Goal: Task Accomplishment & Management: Complete application form

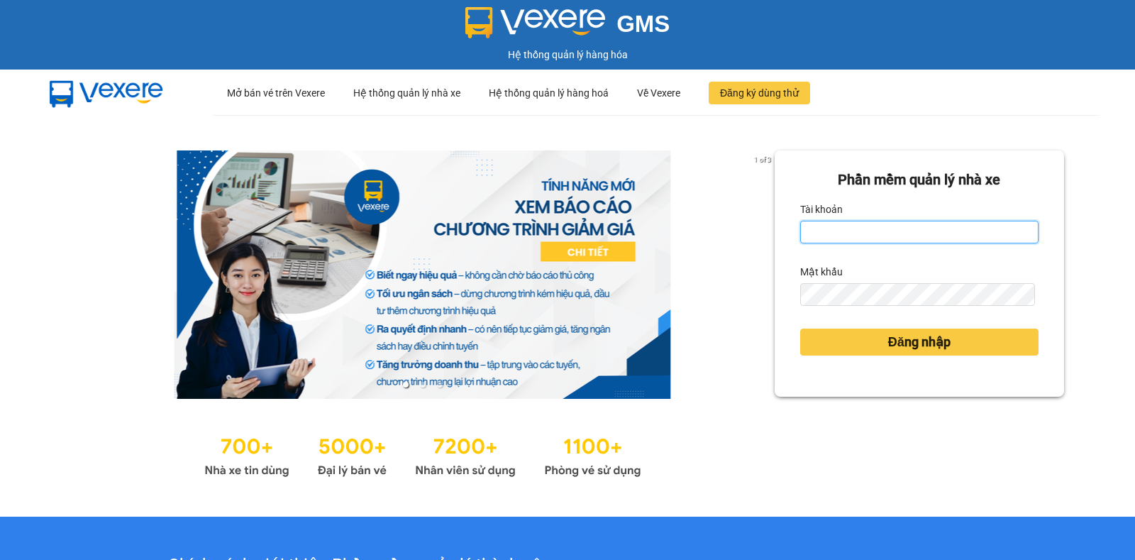
click at [837, 229] on input "Tài khoản" at bounding box center [920, 232] width 238 height 23
type input "thuyhang.trangngocphat"
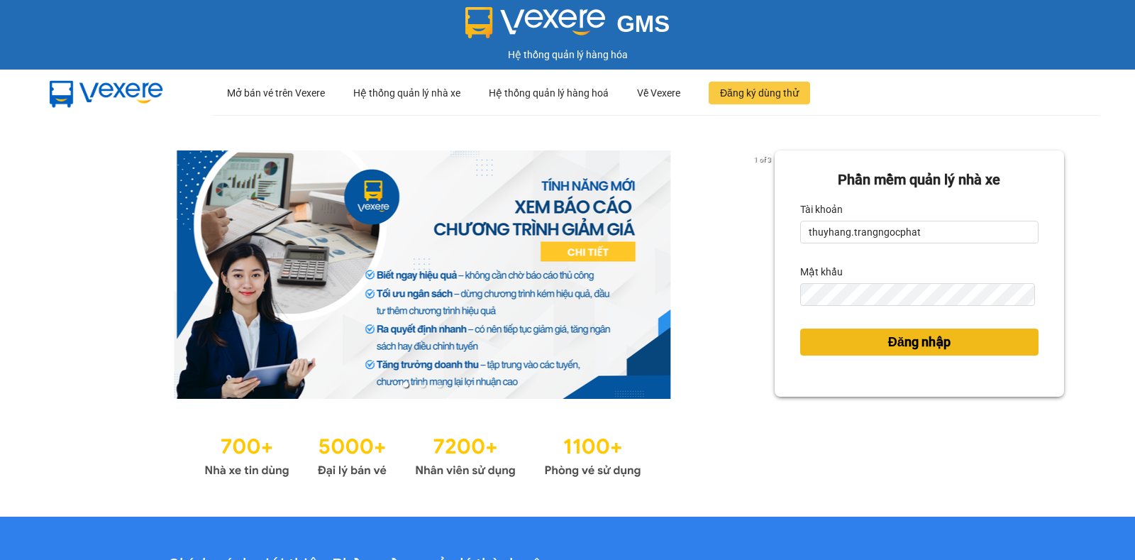
click at [895, 343] on span "Đăng nhập" at bounding box center [920, 342] width 62 height 20
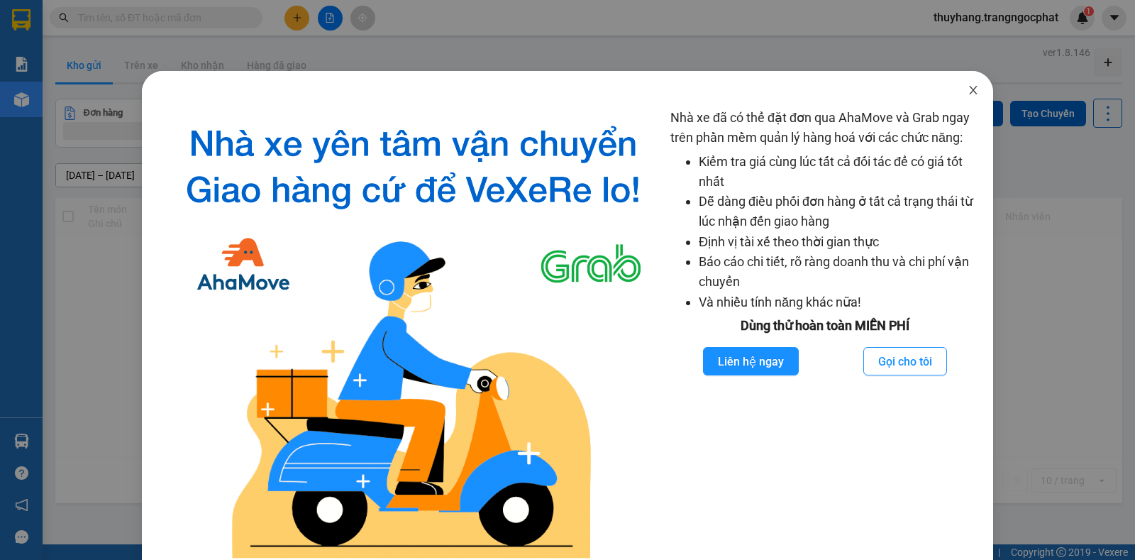
click at [969, 89] on icon "close" at bounding box center [973, 89] width 11 height 11
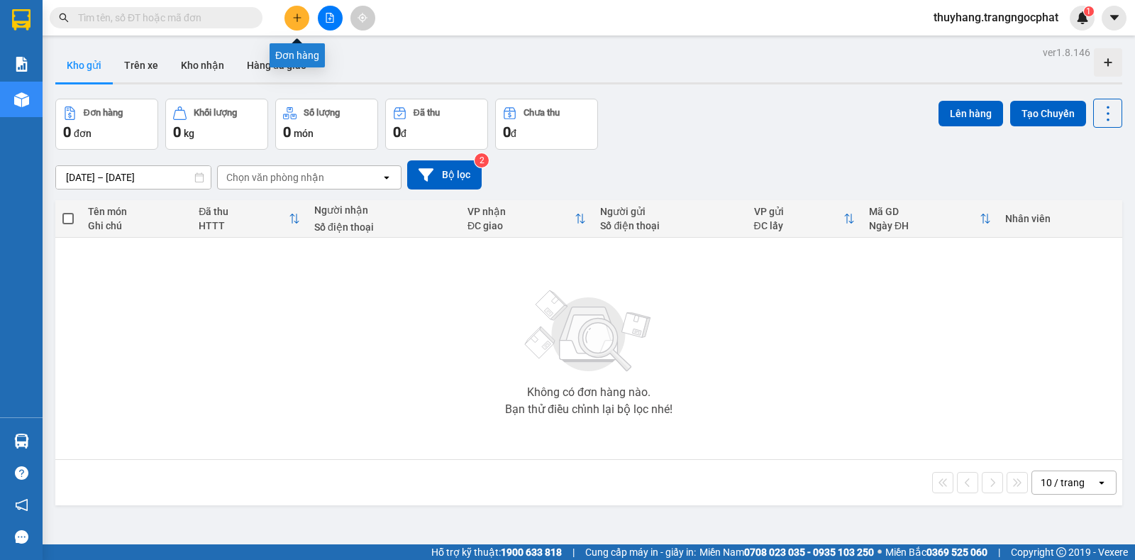
click at [290, 21] on button at bounding box center [297, 18] width 25 height 25
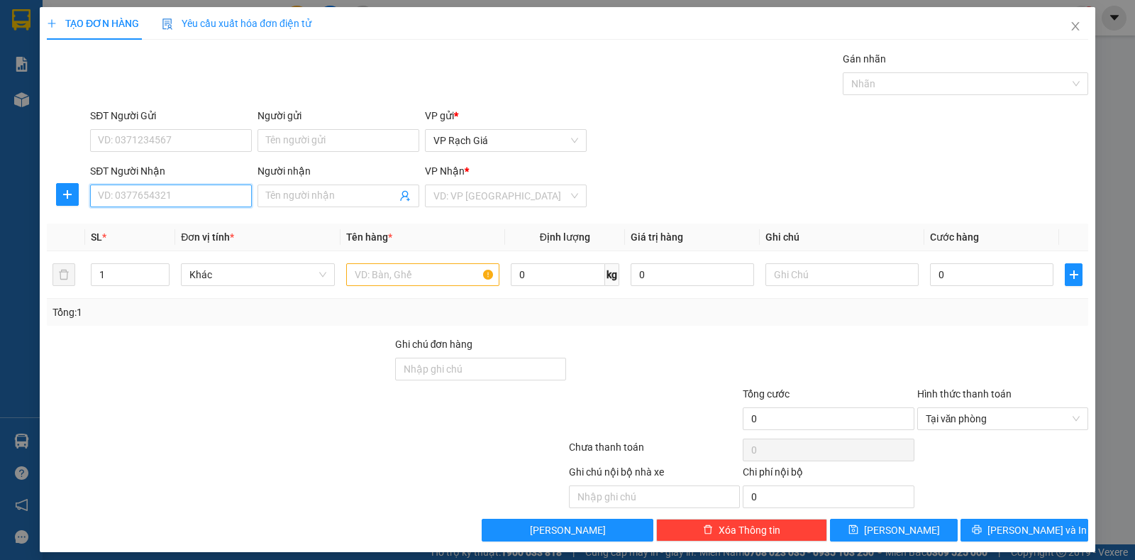
click at [194, 194] on input "SĐT Người Nhận" at bounding box center [171, 196] width 162 height 23
type input "0976666616"
click at [297, 194] on input "Người nhận" at bounding box center [331, 196] width 131 height 16
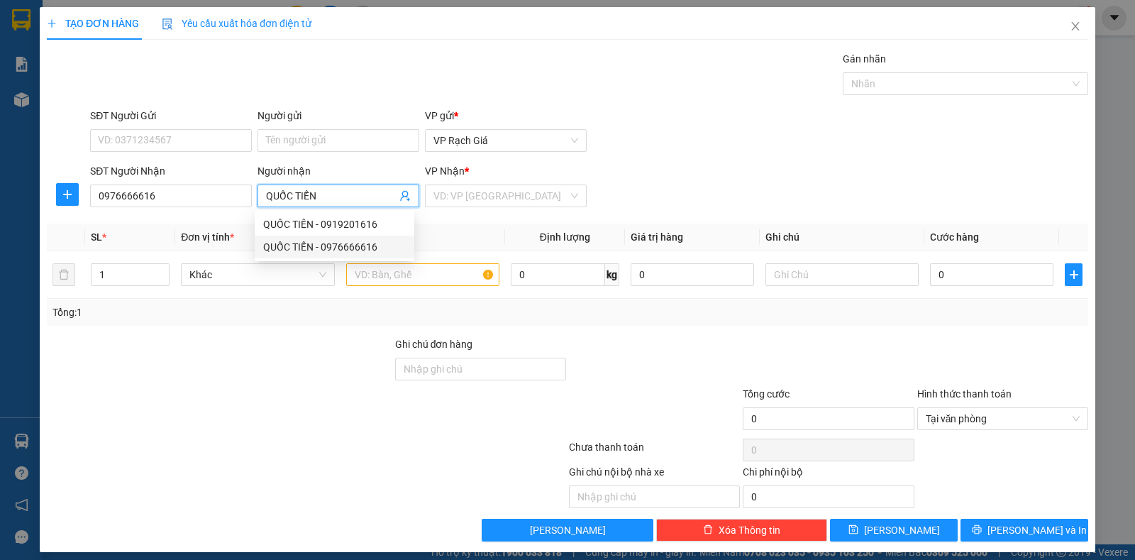
click at [366, 245] on div "QUỐC TIẾN - 0976666616" at bounding box center [334, 247] width 143 height 16
type input "QUỐC TIẾN"
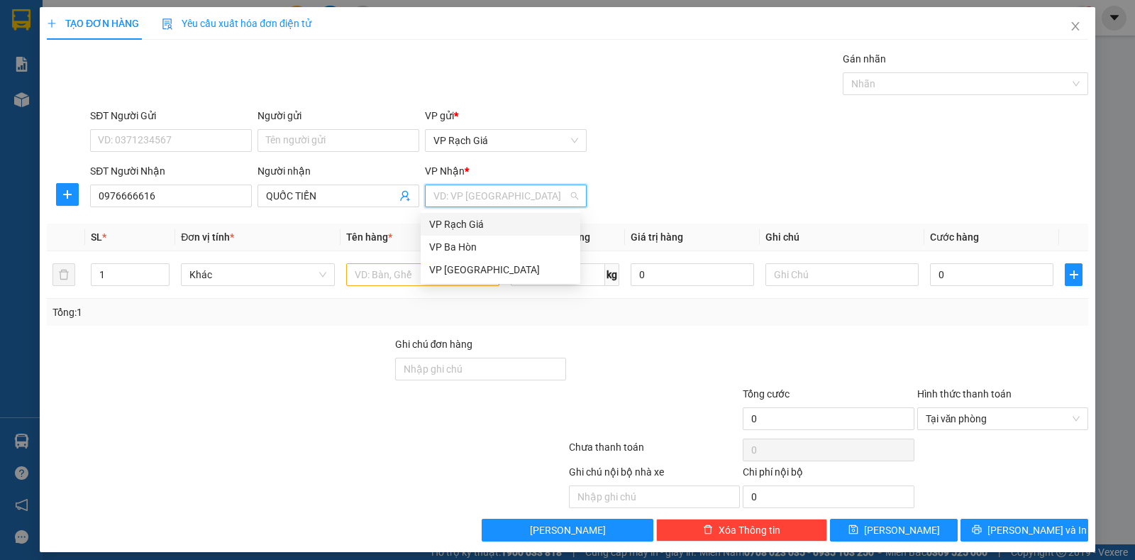
click at [446, 198] on input "search" at bounding box center [501, 195] width 135 height 21
click at [458, 251] on div "VP Ba Hòn" at bounding box center [500, 247] width 143 height 16
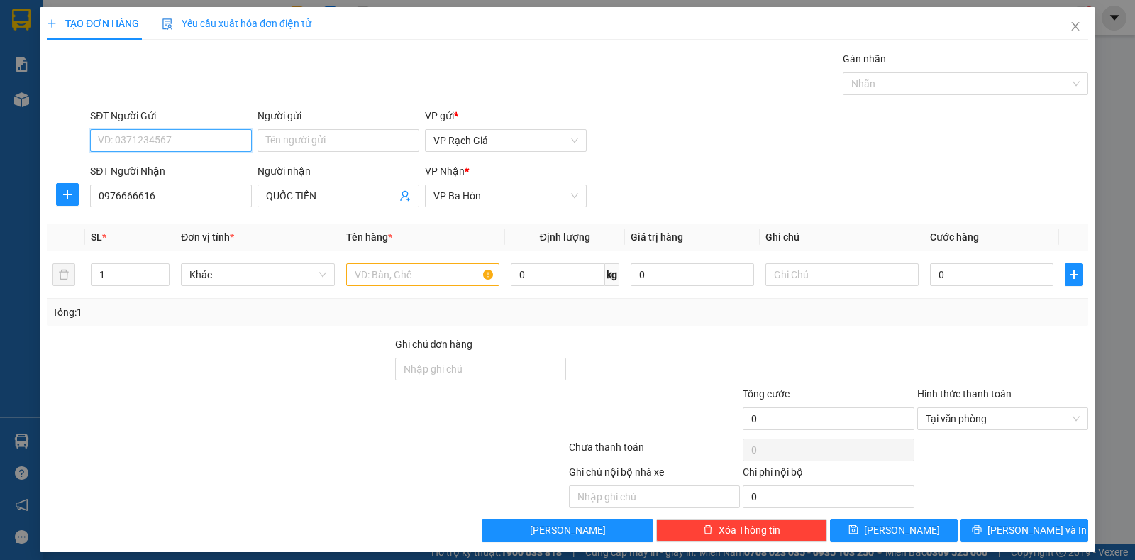
click at [167, 129] on input "SĐT Người Gửi" at bounding box center [171, 140] width 162 height 23
type input "0944901011"
click at [317, 143] on input "Người gửi" at bounding box center [339, 140] width 162 height 23
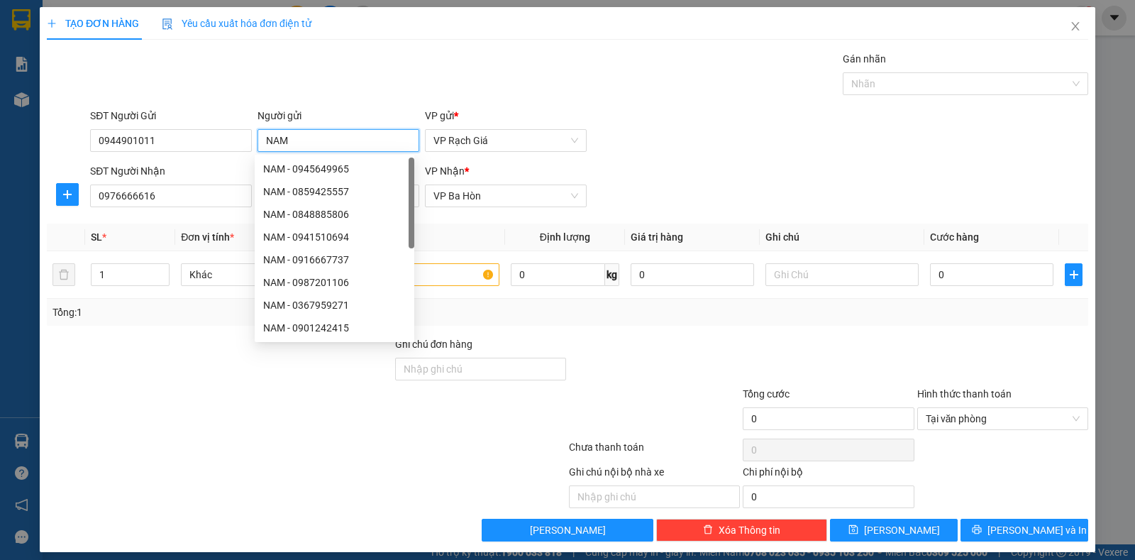
type input "NAM"
click at [657, 168] on div "SĐT Người Nhận 0976666616 Người nhận QUỐC TIẾN VP Nhận * VP Ba Hòn" at bounding box center [589, 188] width 1004 height 50
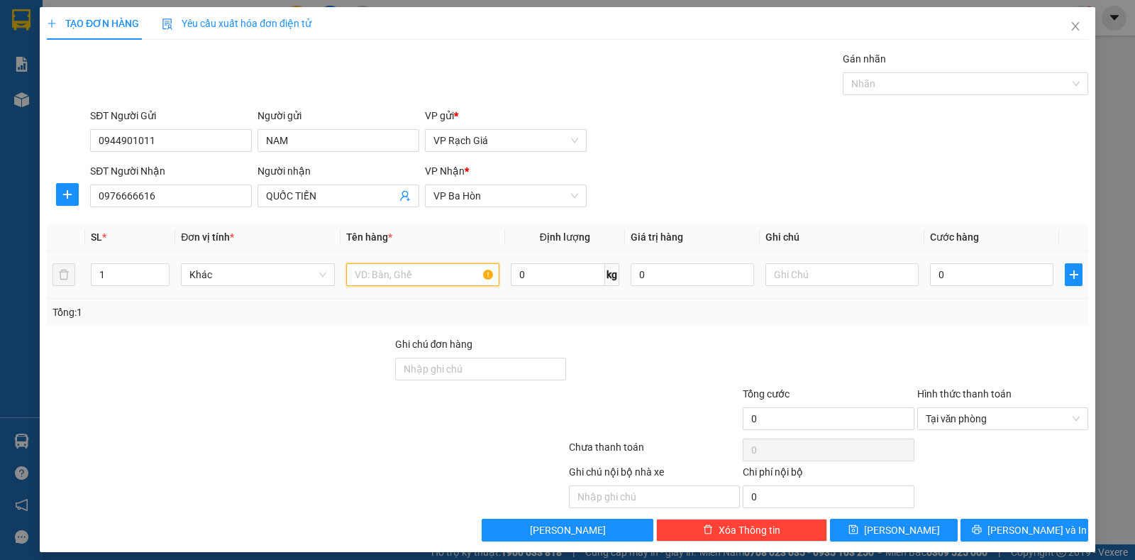
click at [450, 275] on input "text" at bounding box center [422, 274] width 153 height 23
type input "1 HỘP"
click at [987, 275] on input "0" at bounding box center [991, 274] width 123 height 23
type input "2"
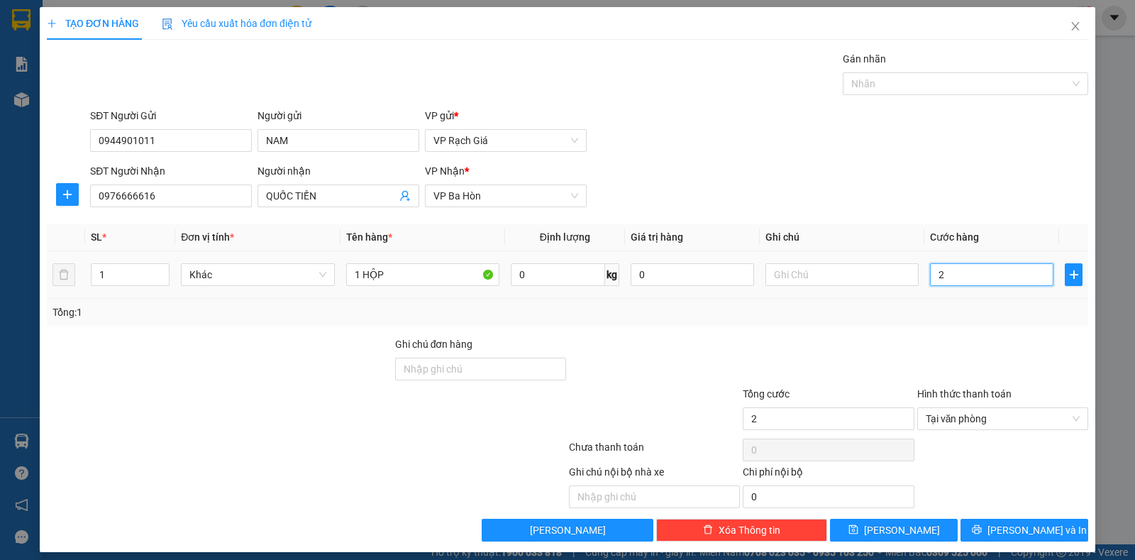
type input "20"
type input "200"
type input "2.000"
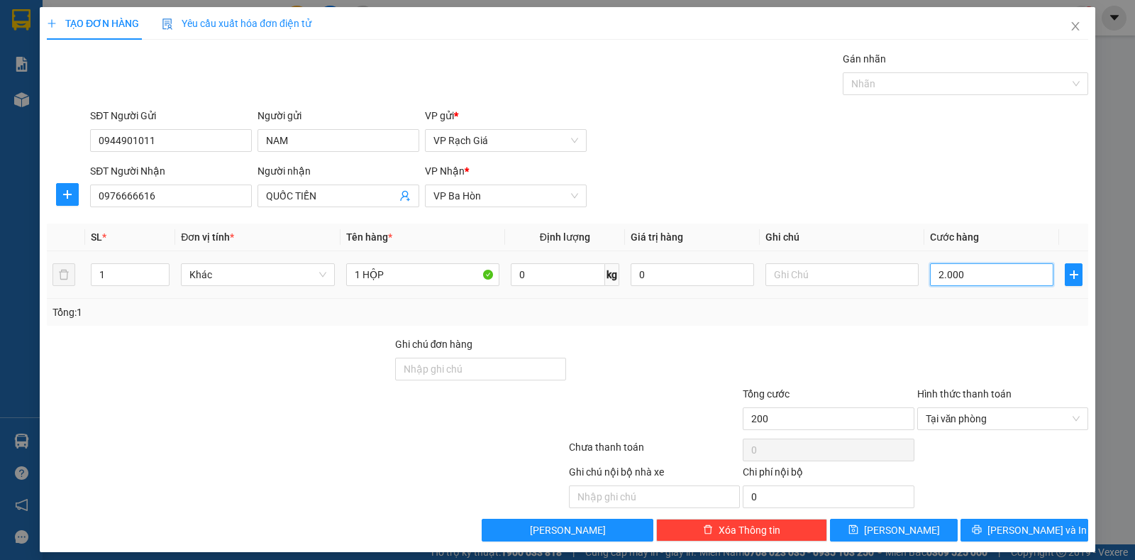
type input "2.000"
type input "20.000"
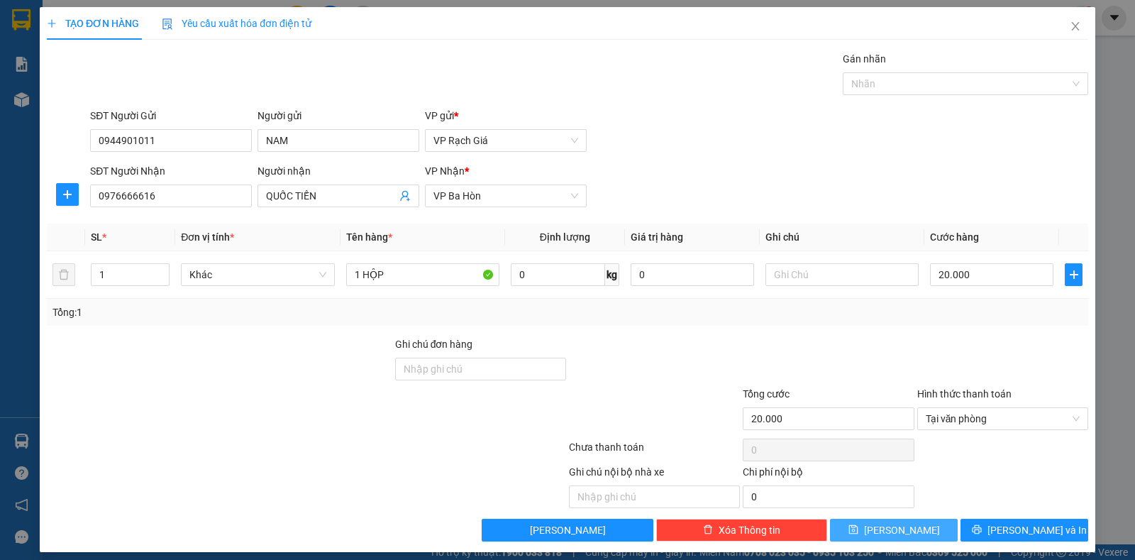
click at [904, 530] on button "[PERSON_NAME]" at bounding box center [894, 530] width 128 height 23
type input "0"
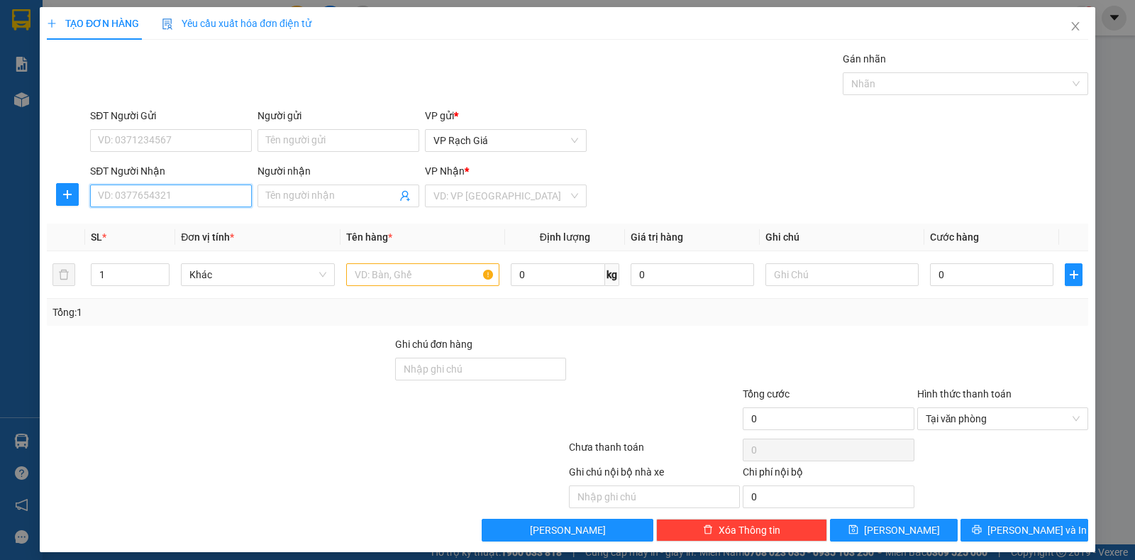
click at [203, 204] on input "SĐT Người Nhận" at bounding box center [171, 196] width 162 height 23
type input "0976666616"
click at [196, 221] on div "0976666616 - QUỐC TIẾN" at bounding box center [169, 224] width 143 height 16
type input "QUỐC TIẾN"
type input "20.000"
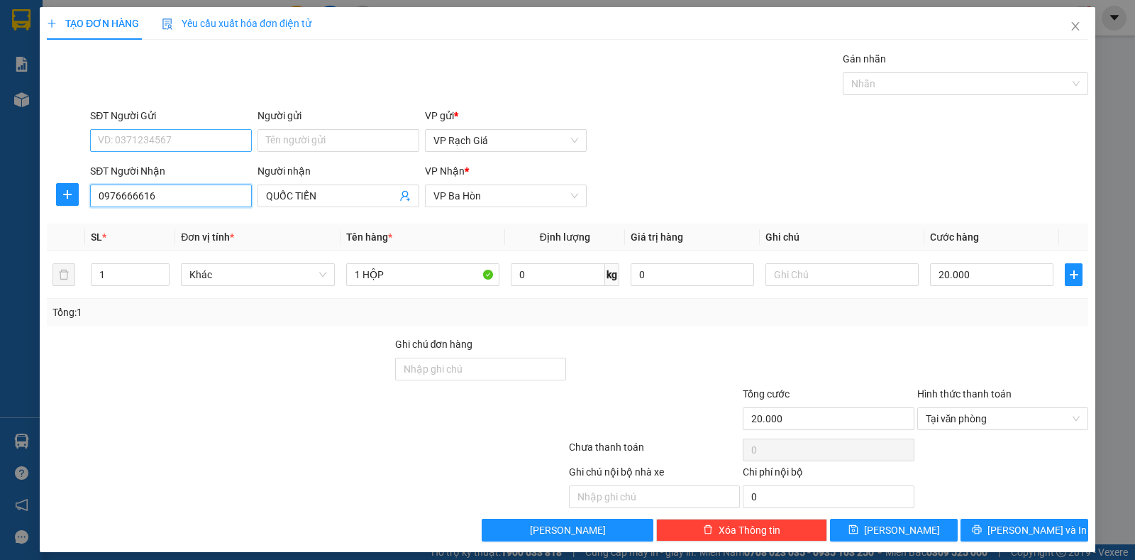
type input "0976666616"
click at [172, 139] on input "SĐT Người Gửi" at bounding box center [171, 140] width 162 height 23
click at [188, 172] on div "0919844833 - [PERSON_NAME]" at bounding box center [169, 169] width 143 height 16
type input "0919844833"
type input "[PERSON_NAME]"
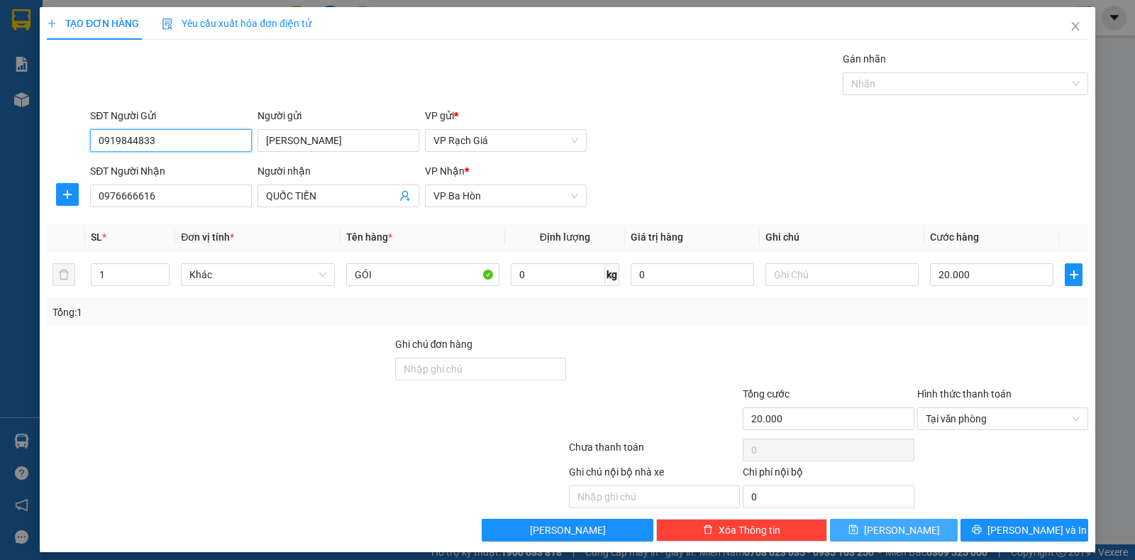
type input "0919844833"
click at [888, 529] on span "[PERSON_NAME]" at bounding box center [902, 530] width 76 height 16
type input "0"
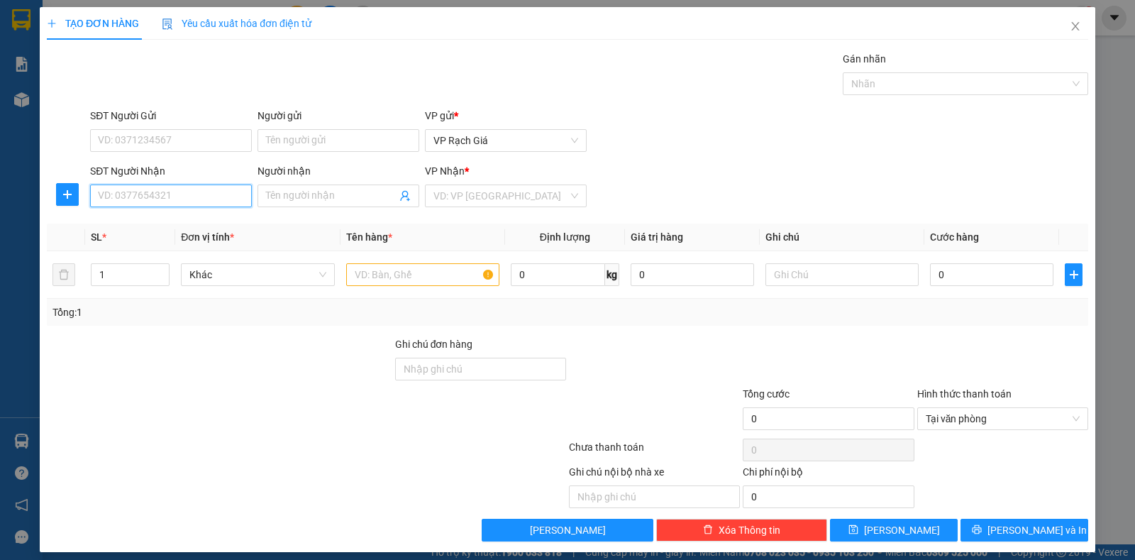
click at [187, 193] on input "SĐT Người Nhận" at bounding box center [171, 196] width 162 height 23
type input "0989809808"
drag, startPoint x: 166, startPoint y: 219, endPoint x: 160, endPoint y: 185, distance: 34.5
click at [166, 220] on div "0989809808 - [GEOGRAPHIC_DATA]" at bounding box center [178, 224] width 160 height 16
type input "ĐỨC NGUYÊN"
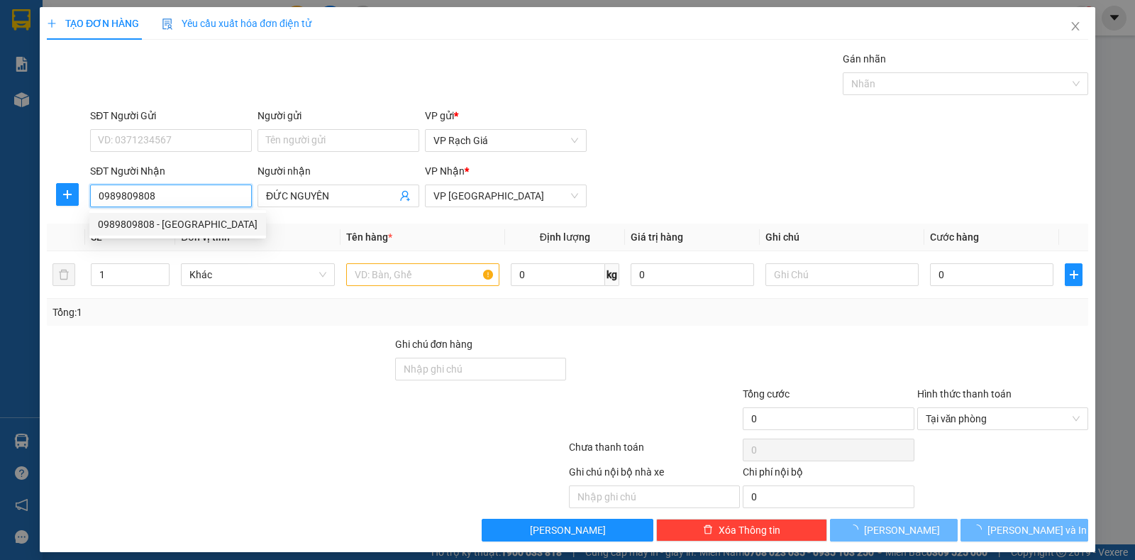
type input "20.000"
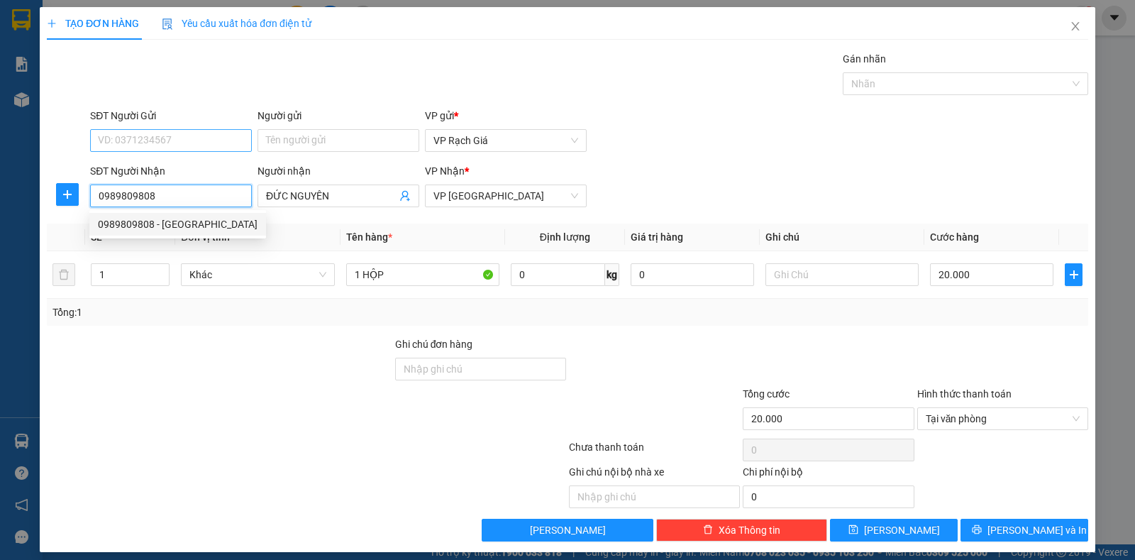
type input "0989809808"
click at [154, 139] on input "SĐT Người Gửi" at bounding box center [171, 140] width 162 height 23
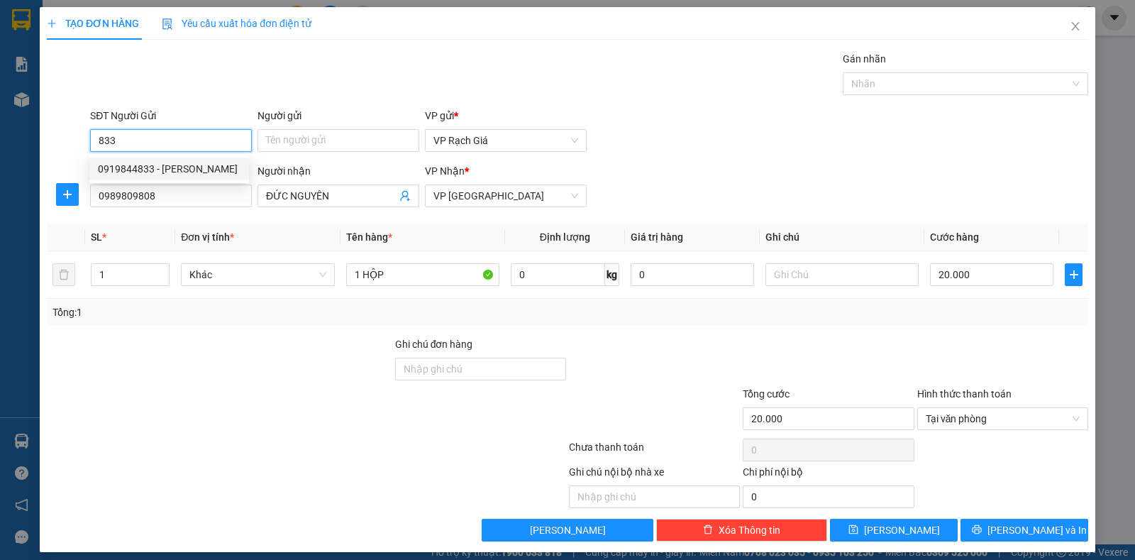
click at [185, 161] on div "0919844833 - [PERSON_NAME]" at bounding box center [169, 169] width 143 height 16
type input "0919844833"
type input "[PERSON_NAME]"
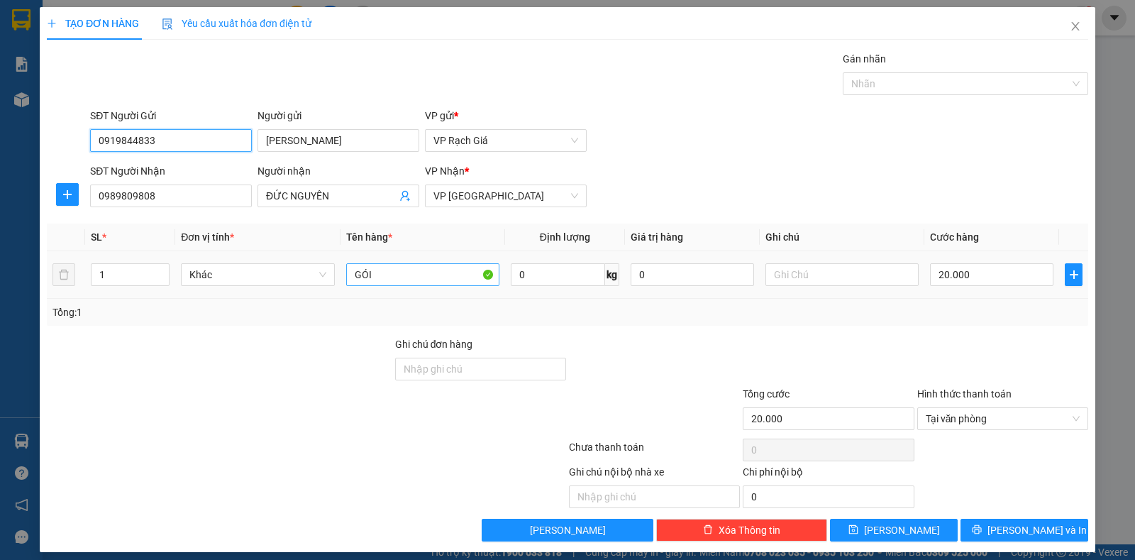
type input "0919844833"
click at [385, 278] on input "GÓI" at bounding box center [422, 274] width 153 height 23
type input "G"
type input "1 HỘP"
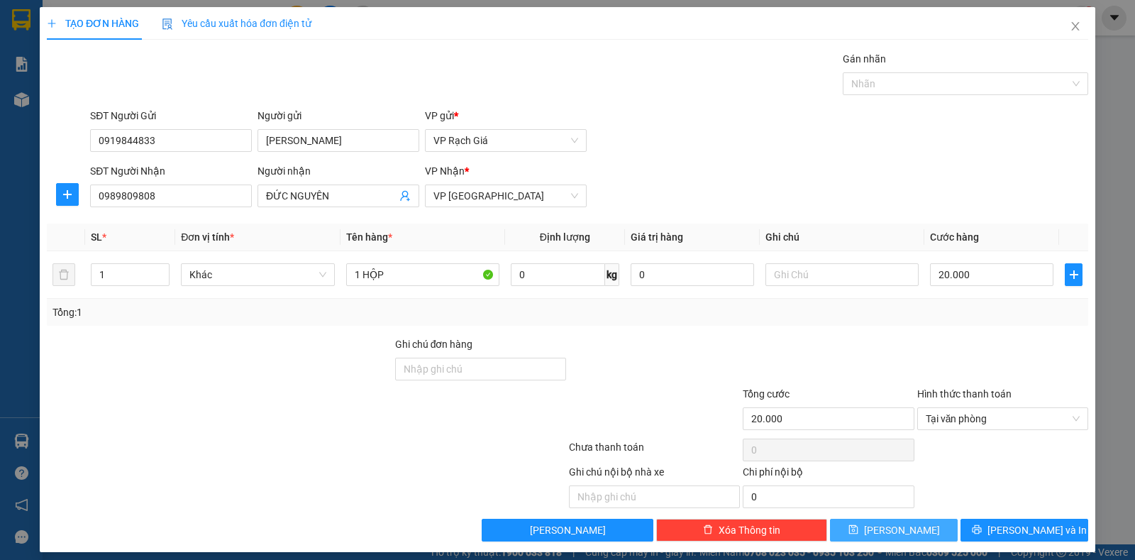
click at [889, 535] on span "[PERSON_NAME]" at bounding box center [902, 530] width 76 height 16
type input "0"
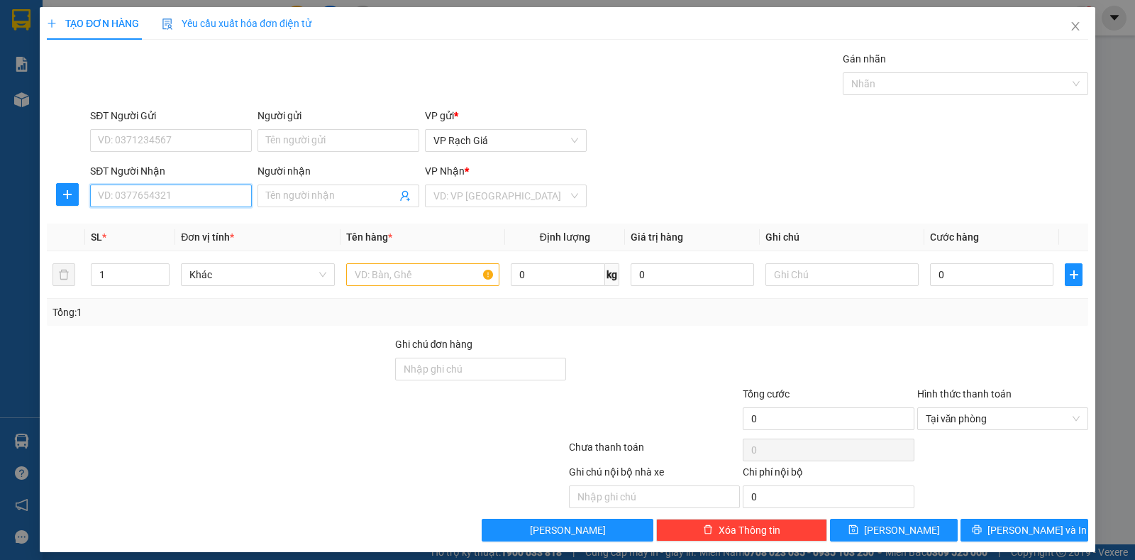
click at [197, 196] on input "SĐT Người Nhận" at bounding box center [171, 196] width 162 height 23
type input "0847272959"
click at [307, 194] on input "Người nhận" at bounding box center [331, 196] width 131 height 16
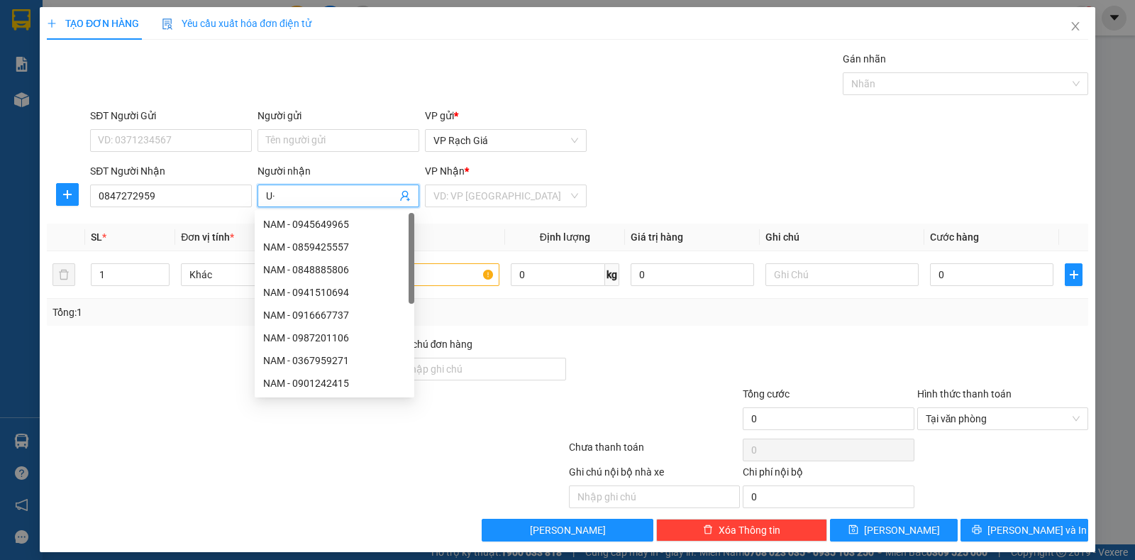
type input "U"
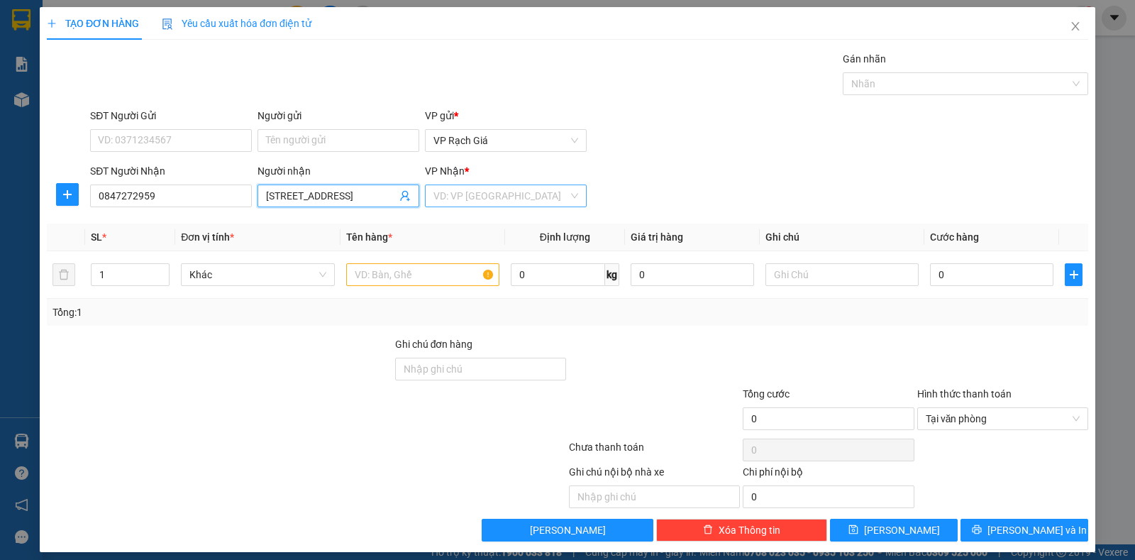
type input "[STREET_ADDRESS]"
click at [482, 203] on input "search" at bounding box center [501, 195] width 135 height 21
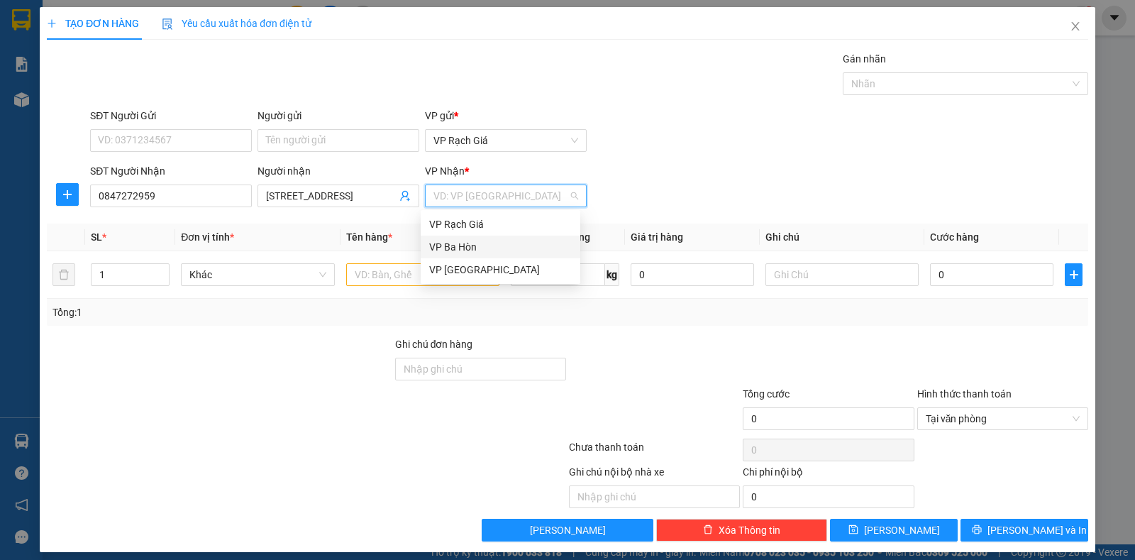
click at [461, 240] on div "VP Ba Hòn" at bounding box center [500, 247] width 143 height 16
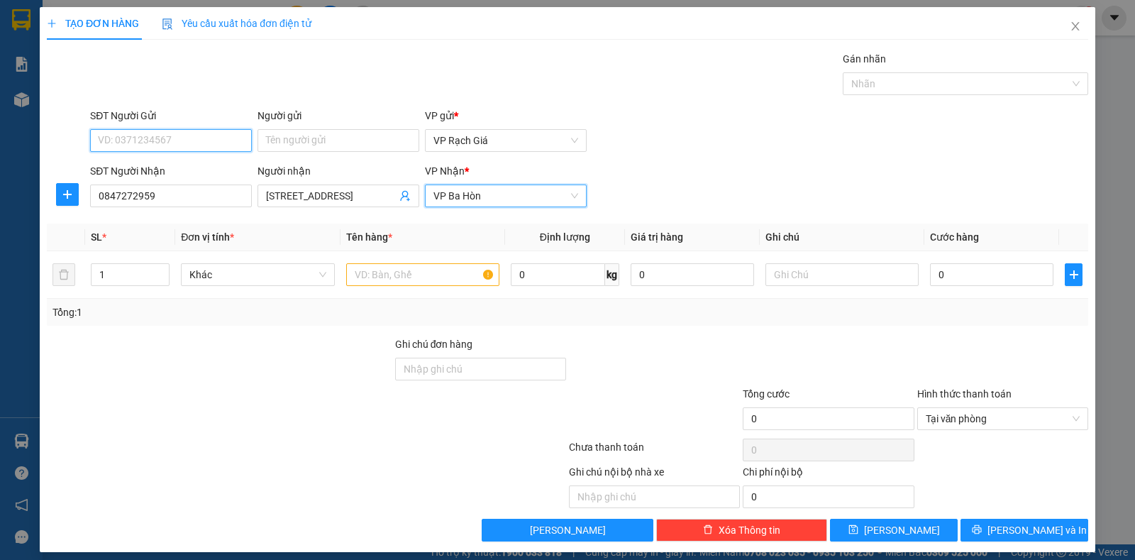
click at [153, 140] on input "SĐT Người Gửi" at bounding box center [171, 140] width 162 height 23
click at [189, 126] on div "SĐT Người Gửi" at bounding box center [171, 118] width 162 height 21
click at [180, 142] on input "SĐT Người Gửi" at bounding box center [171, 140] width 162 height 23
type input "0945507893"
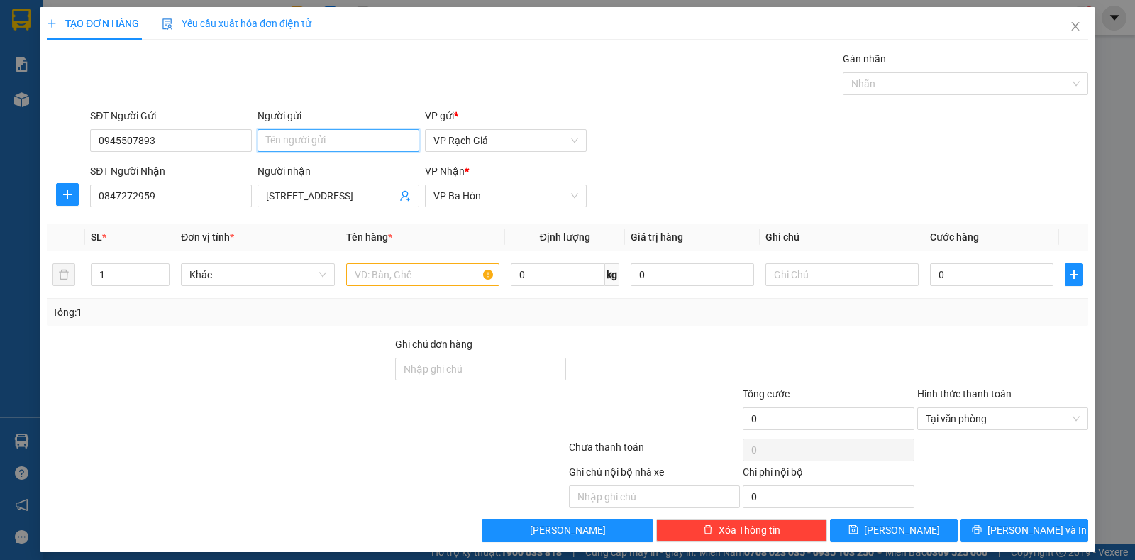
click at [304, 145] on input "Người gửi" at bounding box center [339, 140] width 162 height 23
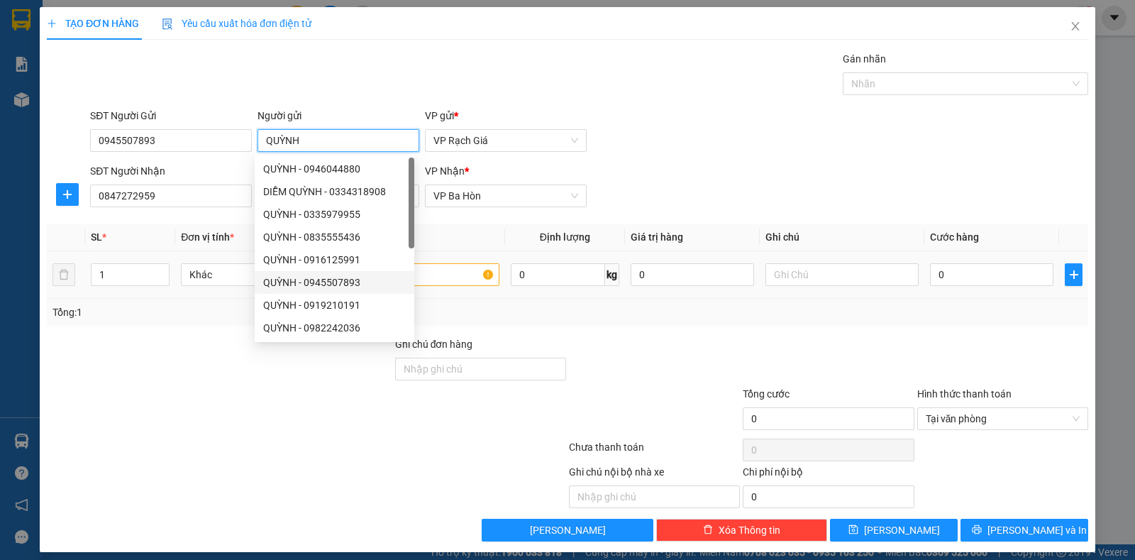
type input "QUỲNH"
click at [436, 282] on input "text" at bounding box center [422, 274] width 153 height 23
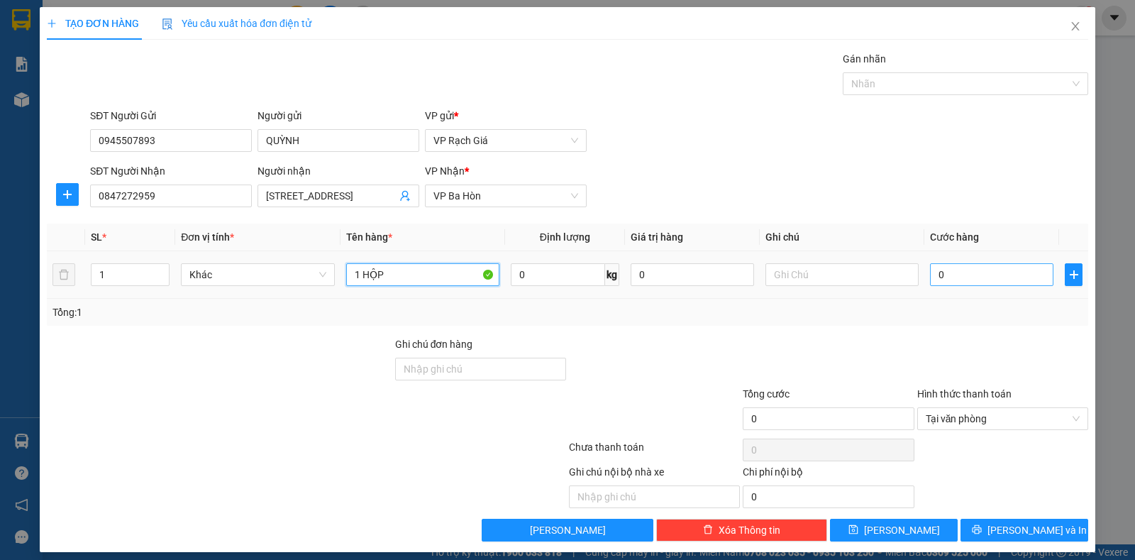
type input "1 HỘP"
click at [1003, 272] on input "0" at bounding box center [991, 274] width 123 height 23
type input "2"
type input "20"
type input "200"
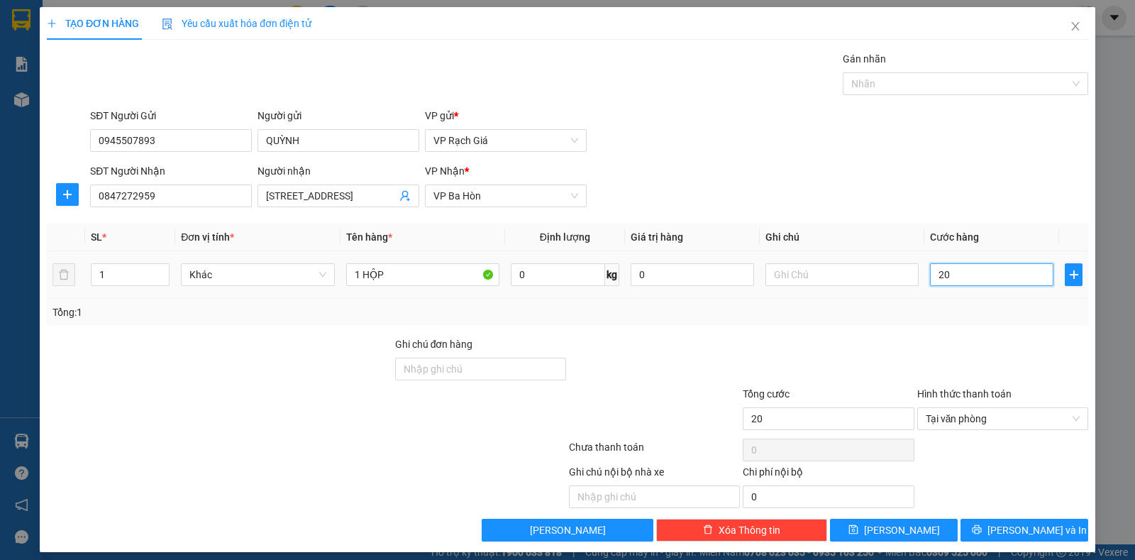
type input "200"
type input "2.000"
type input "20.000"
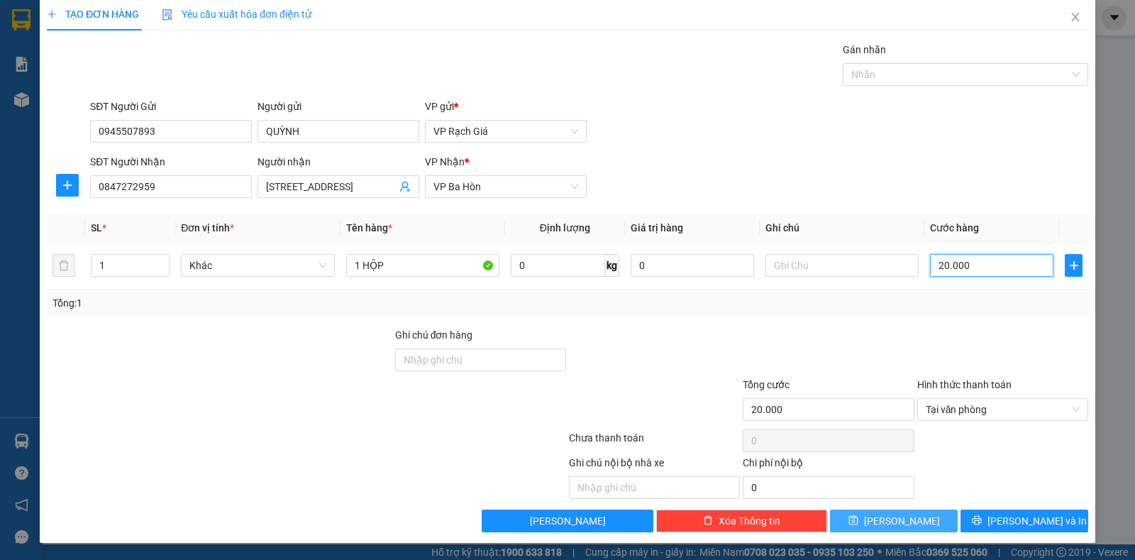
type input "20.000"
click at [859, 523] on icon "save" at bounding box center [854, 520] width 10 height 10
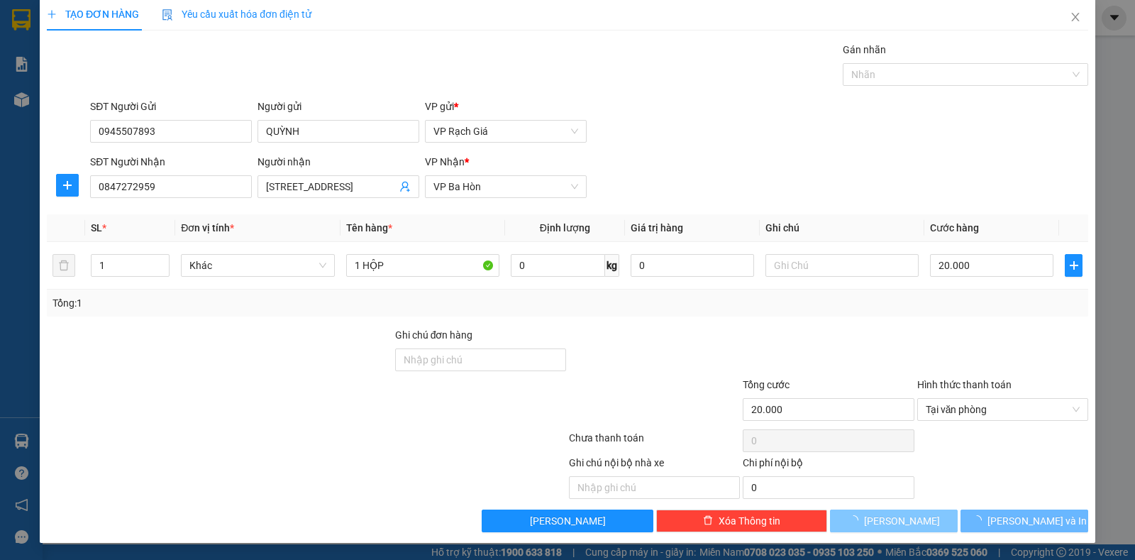
type input "0"
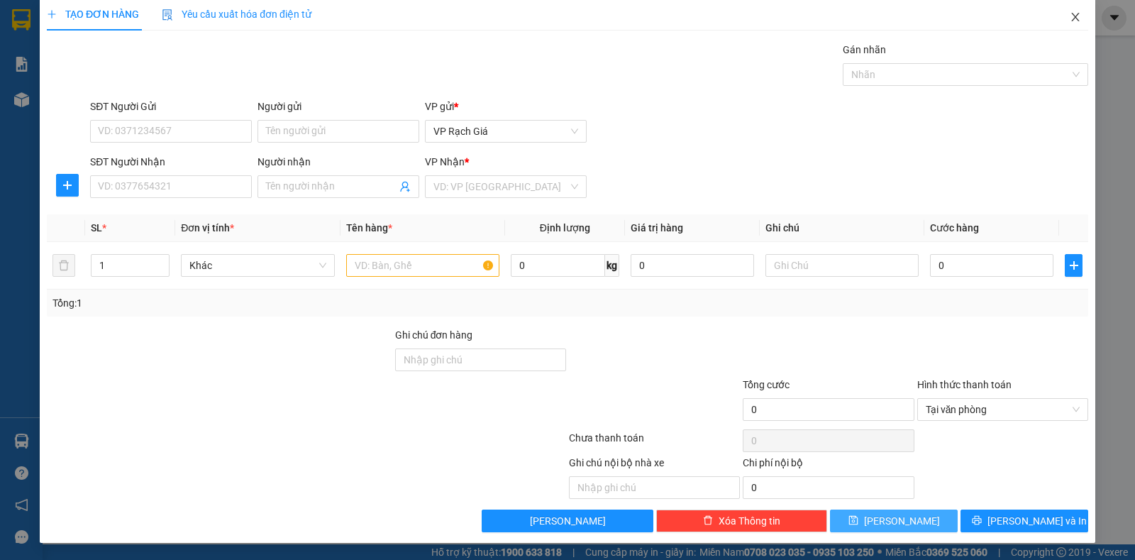
click at [1070, 14] on icon "close" at bounding box center [1075, 16] width 11 height 11
